Goal: Understand process/instructions

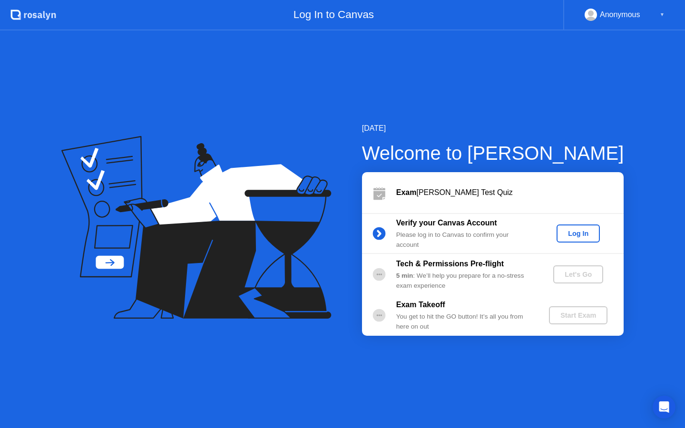
click at [587, 236] on div "Log In" at bounding box center [579, 234] width 36 height 8
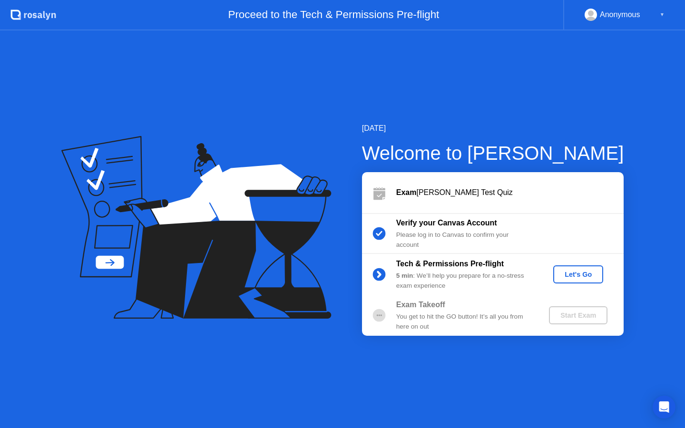
click at [578, 275] on div "Let's Go" at bounding box center [578, 275] width 42 height 8
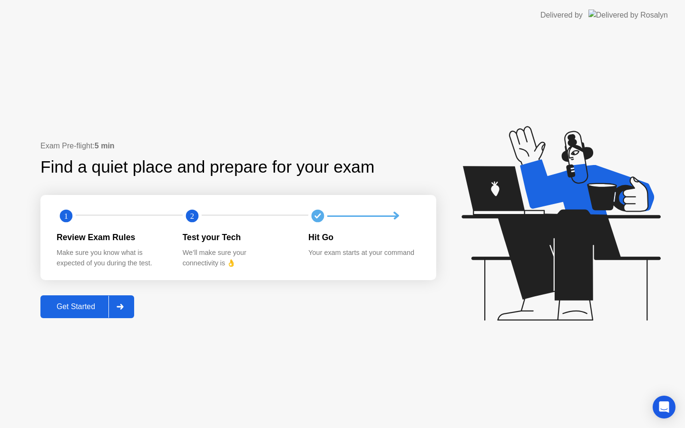
click at [90, 306] on div "Get Started" at bounding box center [75, 307] width 65 height 9
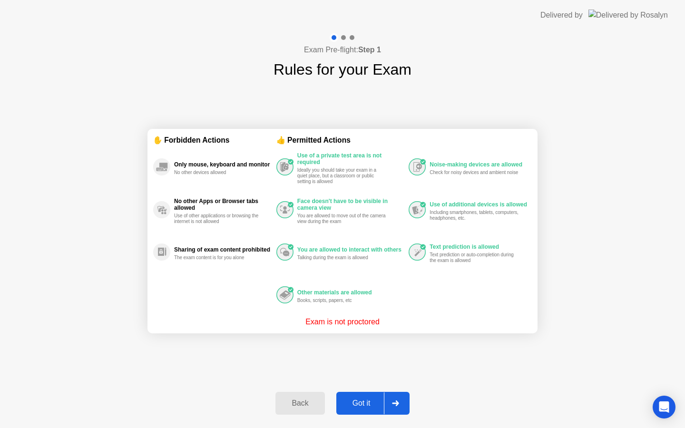
click at [361, 401] on div "Got it" at bounding box center [361, 403] width 45 height 9
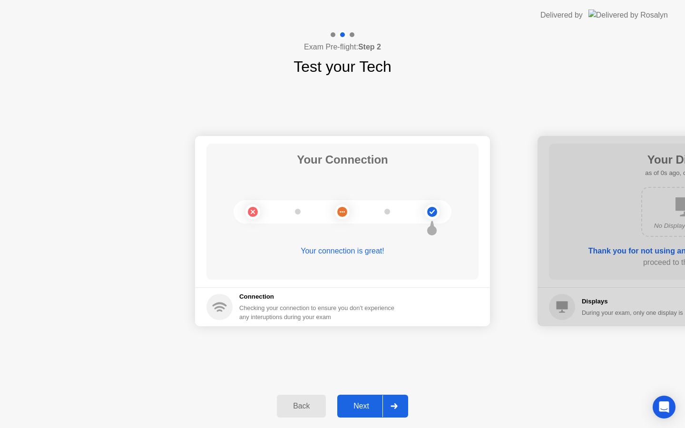
click at [371, 403] on div "Next" at bounding box center [361, 406] width 42 height 9
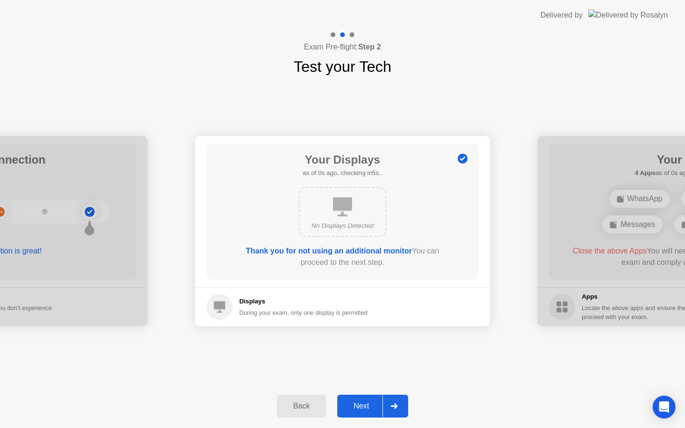
click at [371, 403] on div "Next" at bounding box center [361, 406] width 42 height 9
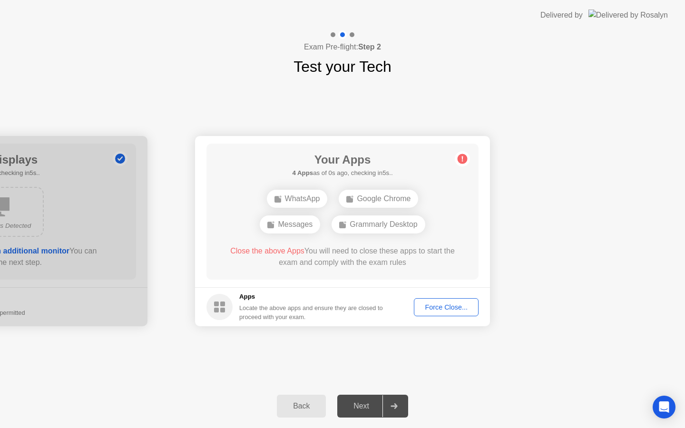
click at [371, 403] on div "Next" at bounding box center [361, 406] width 42 height 9
click at [447, 310] on div "Force Close..." at bounding box center [446, 308] width 58 height 8
click at [297, 408] on div "Back" at bounding box center [301, 406] width 43 height 9
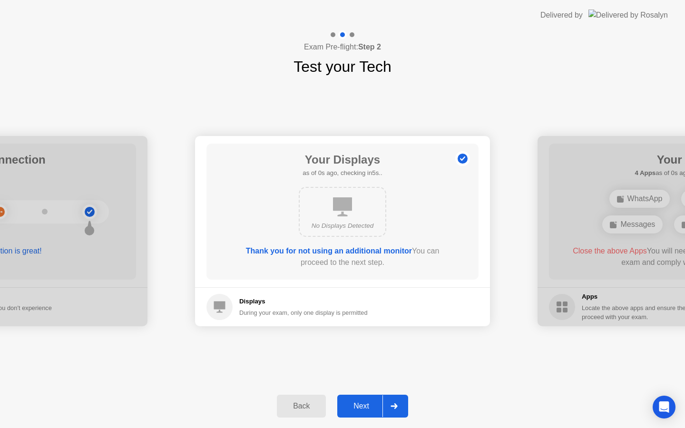
click at [297, 408] on div "Back" at bounding box center [301, 406] width 43 height 9
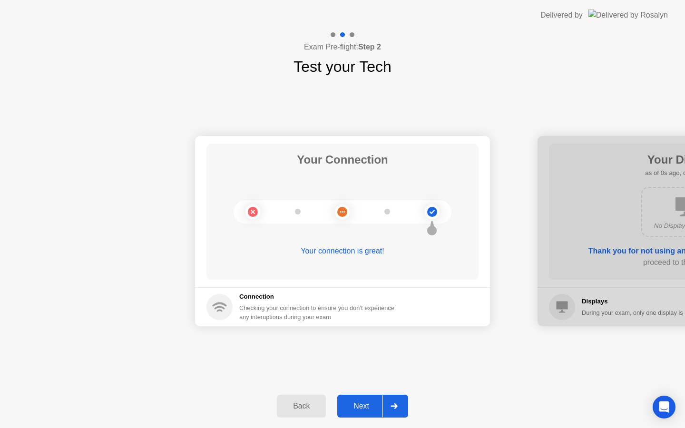
click at [297, 408] on div "Back" at bounding box center [301, 406] width 43 height 9
